Goal: Information Seeking & Learning: Learn about a topic

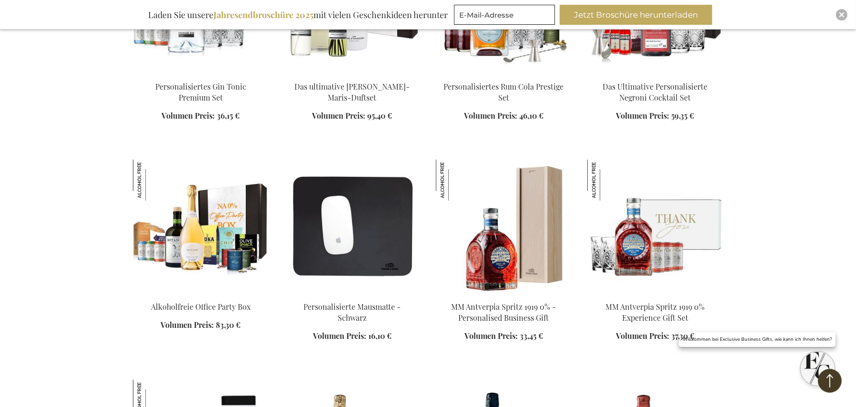
scroll to position [1000, 0]
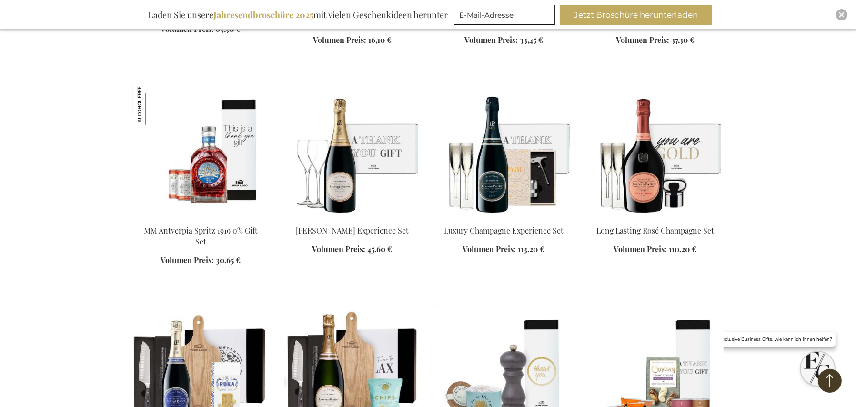
scroll to position [1572, 0]
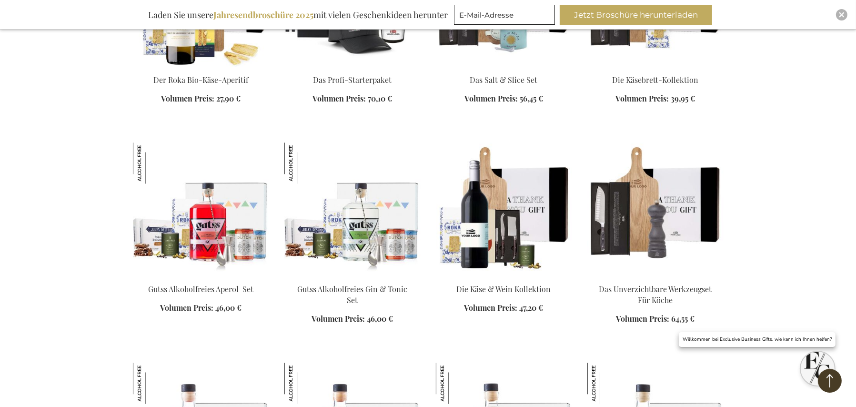
scroll to position [2858, 0]
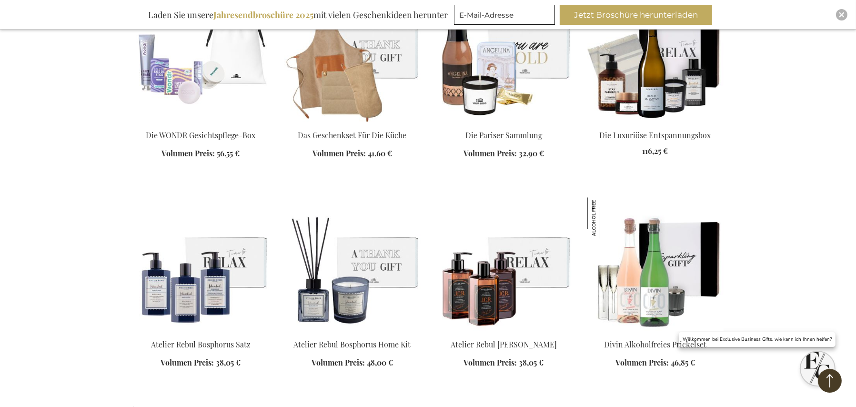
scroll to position [3572, 0]
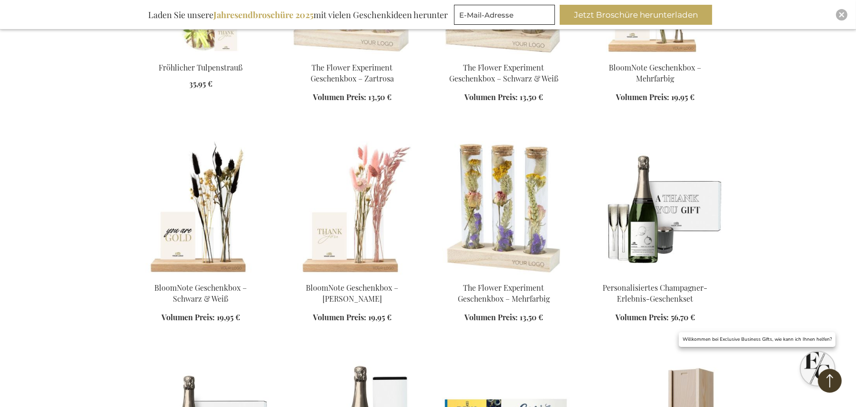
scroll to position [4572, 0]
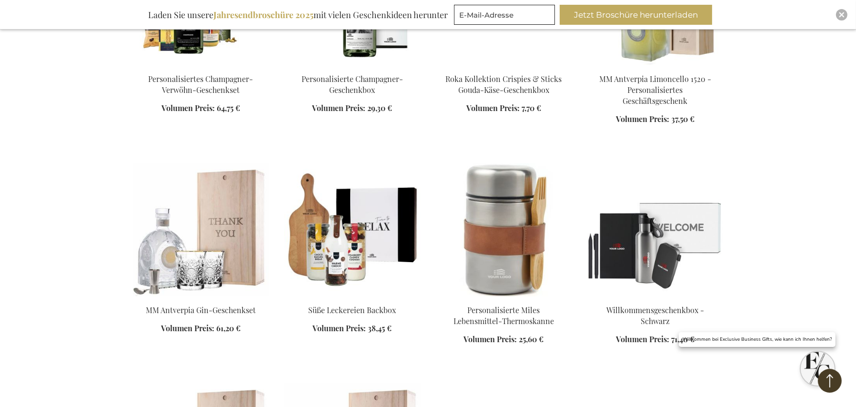
scroll to position [4858, 0]
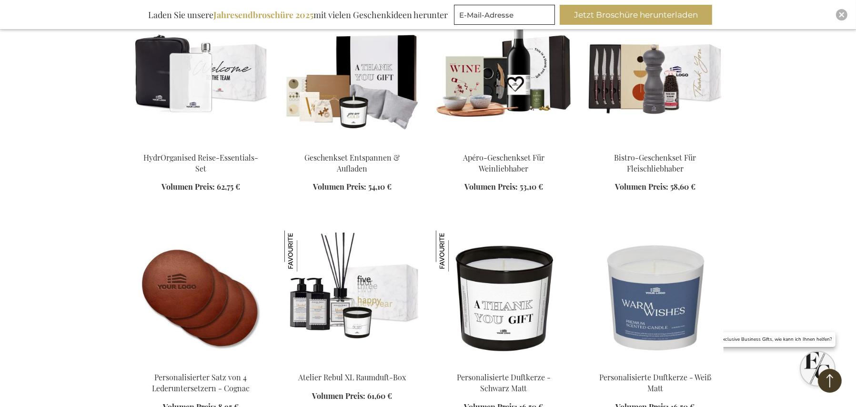
scroll to position [6430, 0]
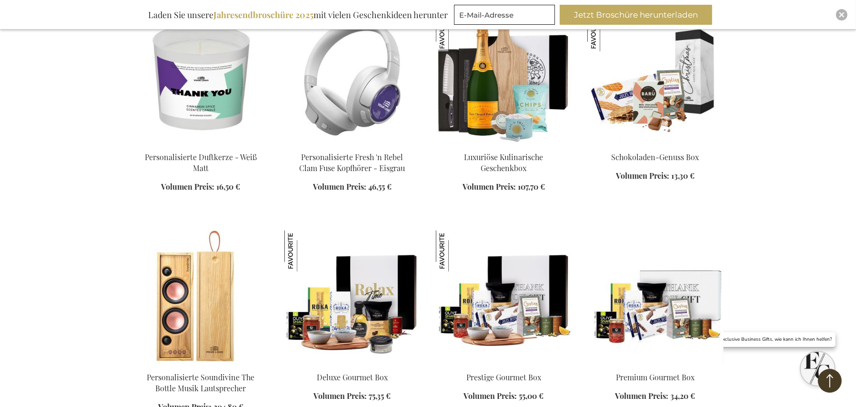
scroll to position [7001, 0]
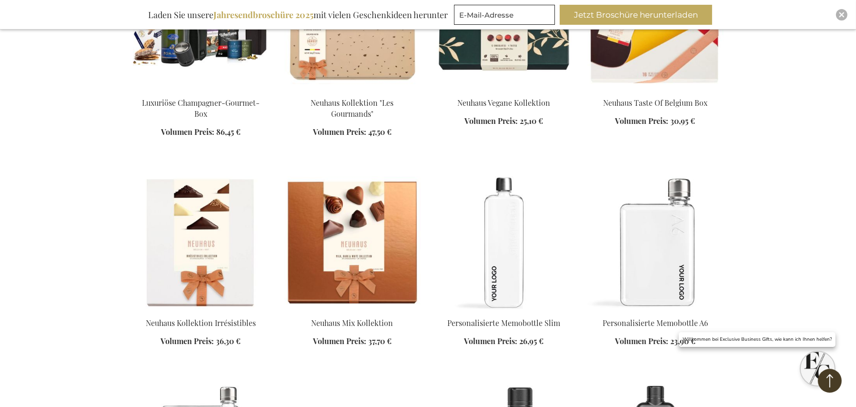
scroll to position [7715, 0]
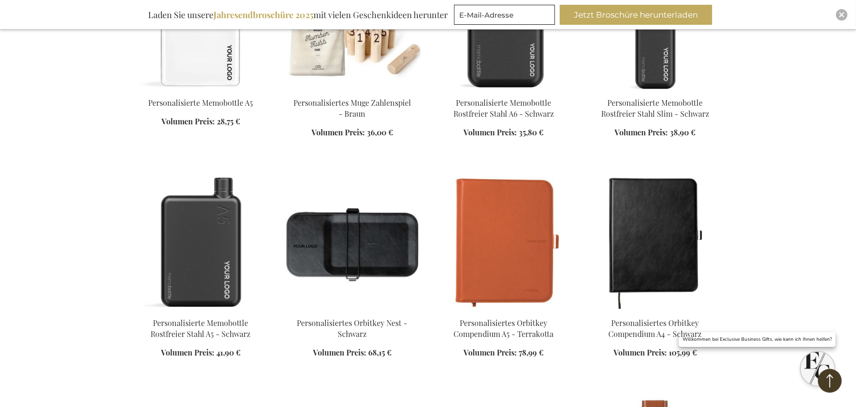
scroll to position [8144, 0]
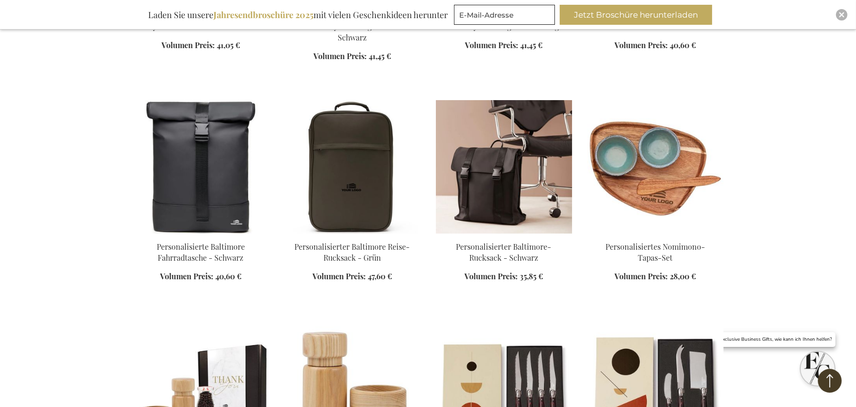
scroll to position [9573, 0]
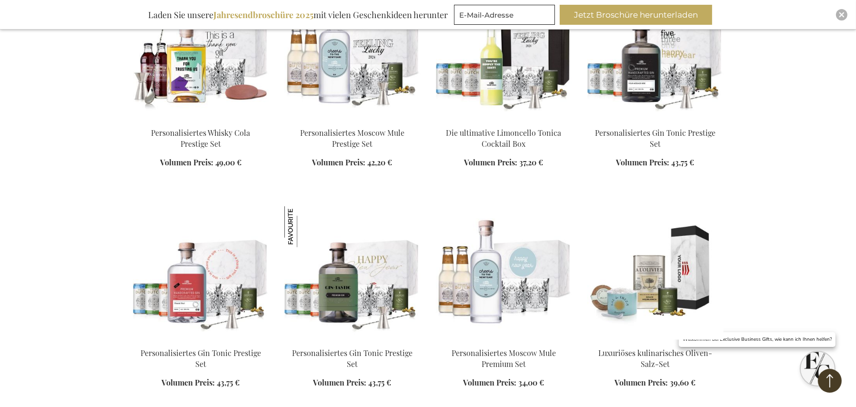
scroll to position [12002, 0]
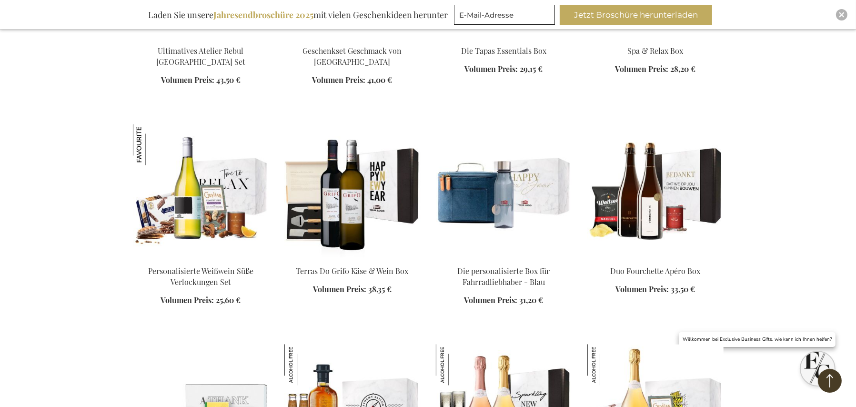
scroll to position [13002, 0]
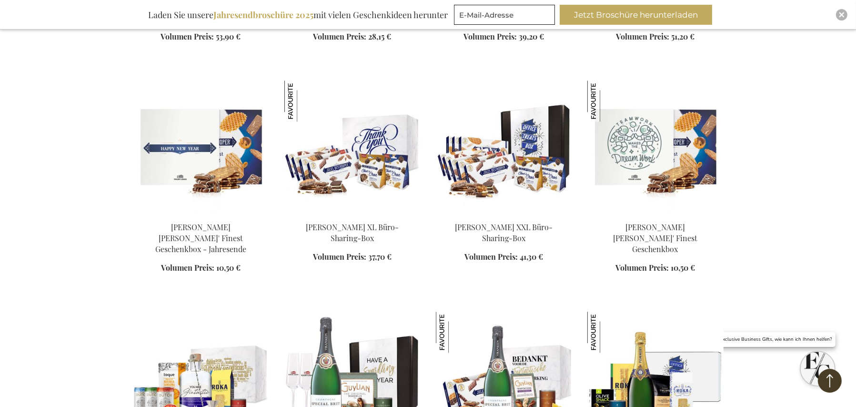
scroll to position [13716, 0]
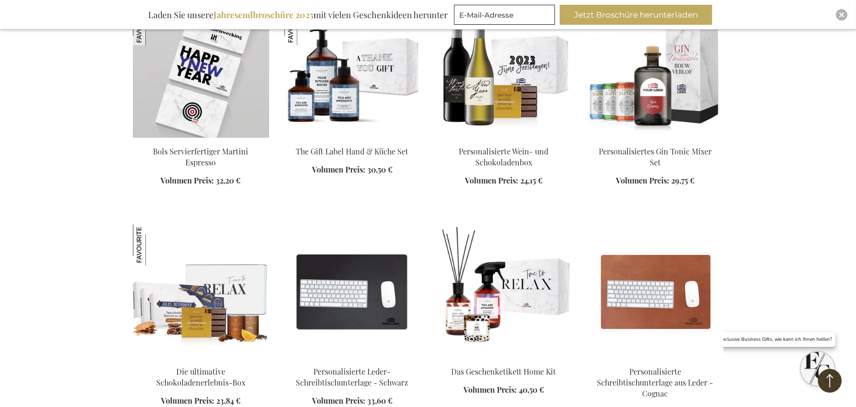
scroll to position [15431, 0]
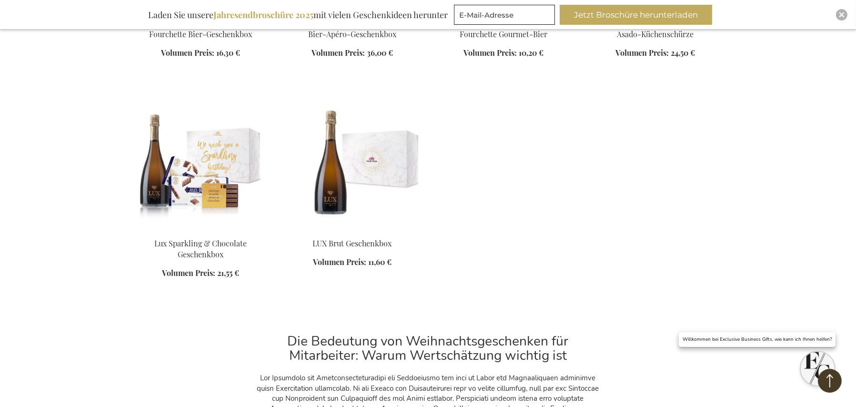
scroll to position [16288, 0]
